Goal: Task Accomplishment & Management: Manage account settings

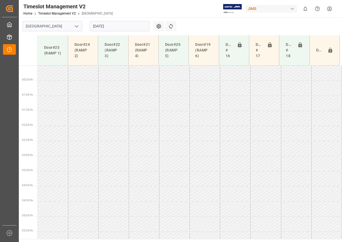
scroll to position [182, 0]
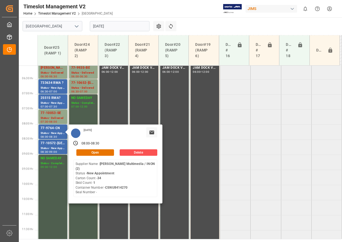
click at [269, 150] on tabel "[PERSON_NAME] Status - Delivered 06:00 - 06:30 77-9935-BE Status - Delivered 06…" at bounding box center [190, 244] width 304 height 723
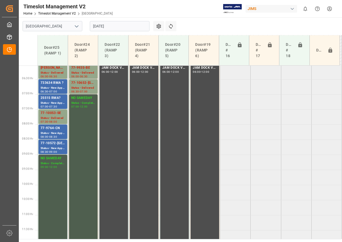
click at [112, 28] on input "[DATE]" at bounding box center [120, 26] width 60 height 10
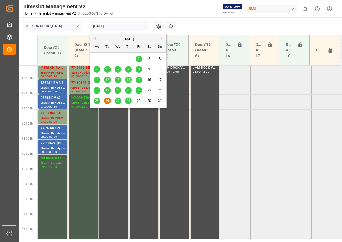
click at [116, 99] on span "27" at bounding box center [117, 101] width 3 height 4
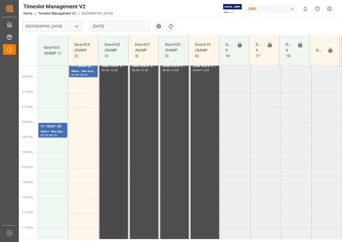
scroll to position [146, 0]
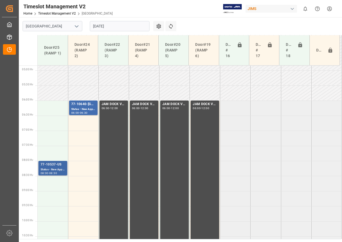
click at [49, 166] on div "77-10537-US" at bounding box center [53, 164] width 24 height 5
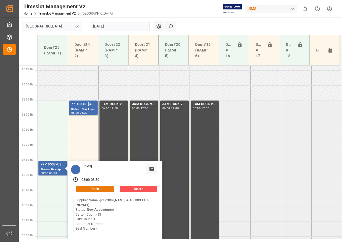
click at [93, 188] on button "Open" at bounding box center [95, 188] width 38 height 6
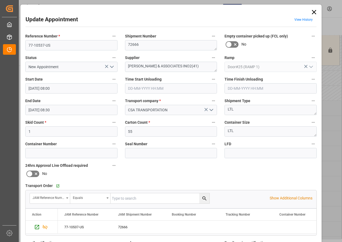
click at [43, 89] on input "[DATE] 08:00" at bounding box center [71, 88] width 92 height 10
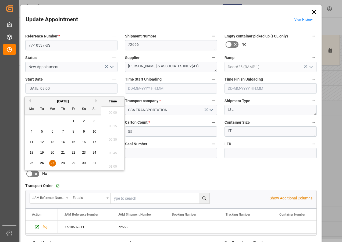
scroll to position [405, 0]
click at [52, 163] on span "27" at bounding box center [52, 163] width 3 height 4
click at [109, 112] on li "06:00" at bounding box center [112, 110] width 23 height 13
type input "[DATE] 06:00"
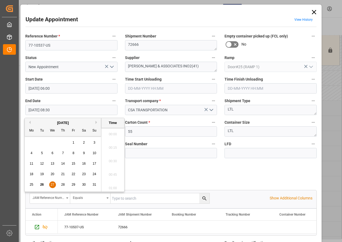
click at [38, 108] on input "[DATE] 08:30" at bounding box center [71, 110] width 92 height 10
drag, startPoint x: 52, startPoint y: 186, endPoint x: 76, endPoint y: 168, distance: 29.8
click at [53, 186] on span "27" at bounding box center [52, 184] width 3 height 4
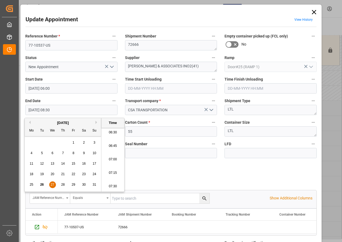
click at [111, 131] on li "06:30" at bounding box center [112, 132] width 23 height 13
type input "[DATE] 06:30"
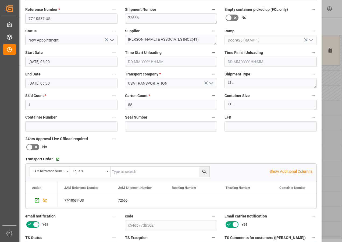
scroll to position [81, 0]
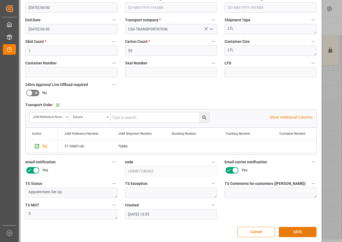
click at [298, 229] on button "SAVE" at bounding box center [298, 231] width 38 height 10
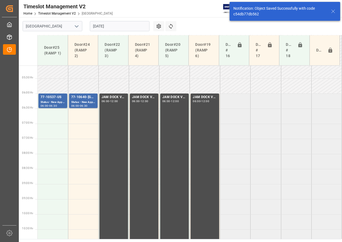
scroll to position [158, 0]
